Goal: Transaction & Acquisition: Purchase product/service

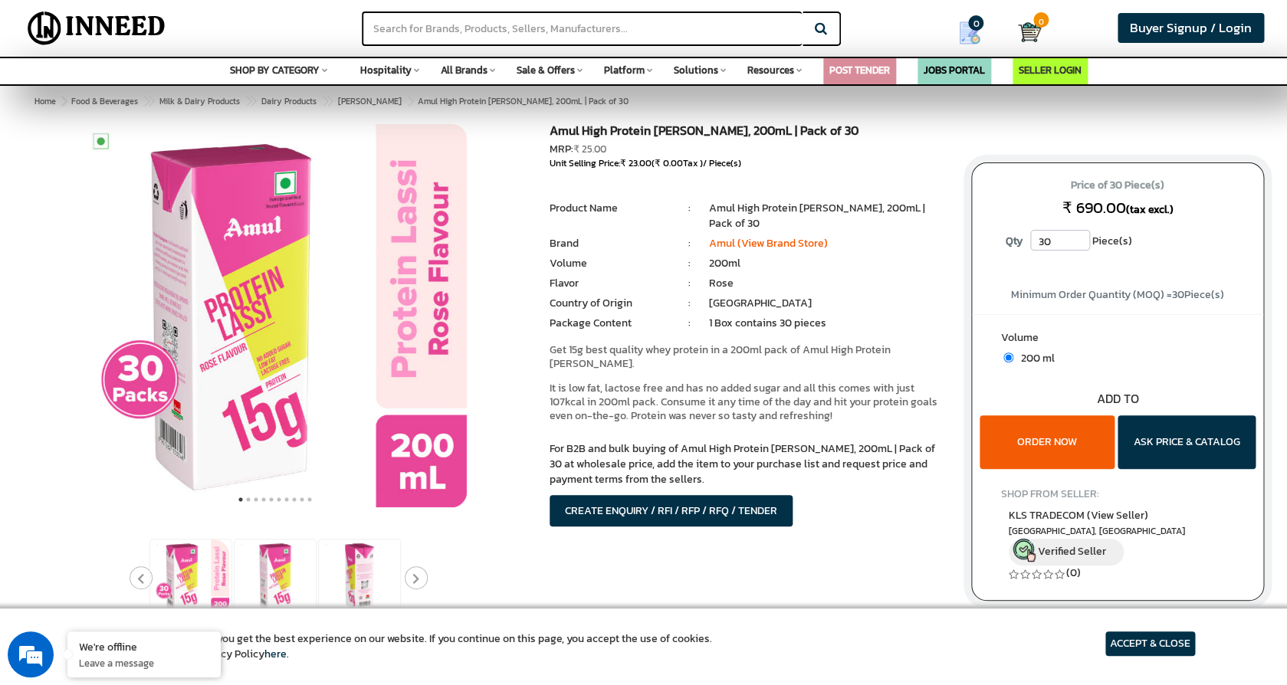
click at [849, 496] on div "Amul High Protein Rose Lassi, 200mL | Pack of 30 MRP: ₹ 25.00 Unit Selling Pric…" at bounding box center [748, 344] width 421 height 441
click at [1056, 439] on button "ORDER NOW" at bounding box center [1047, 442] width 136 height 54
click at [1077, 244] on input "30" at bounding box center [1060, 240] width 60 height 21
click at [1077, 236] on input "31" at bounding box center [1060, 240] width 60 height 21
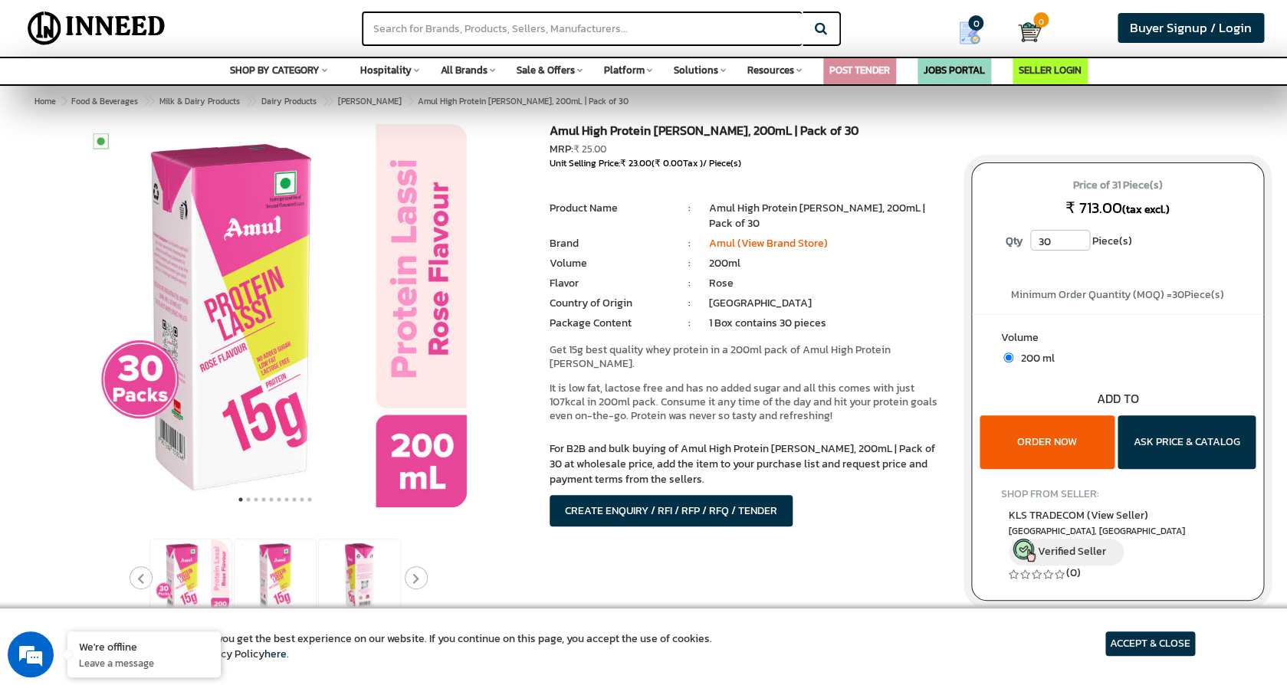
click at [1080, 244] on input "30" at bounding box center [1060, 240] width 60 height 21
click at [1081, 237] on input "31" at bounding box center [1060, 240] width 60 height 21
type input "30"
click at [1081, 244] on input "30" at bounding box center [1060, 240] width 60 height 21
